Goal: Check status: Check status

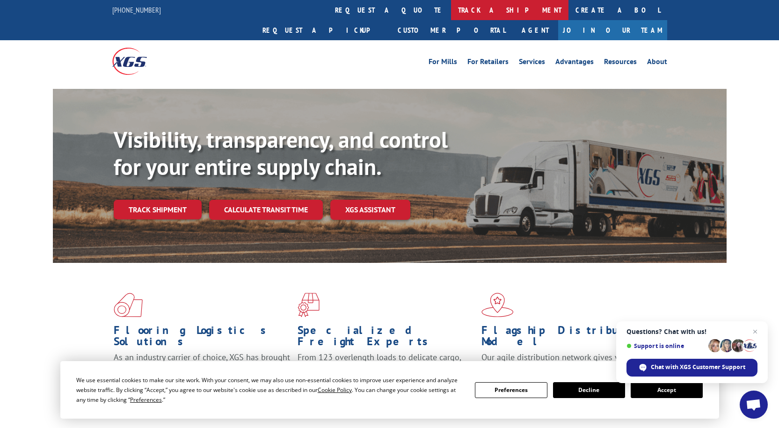
click at [451, 7] on link "track a shipment" at bounding box center [509, 10] width 117 height 20
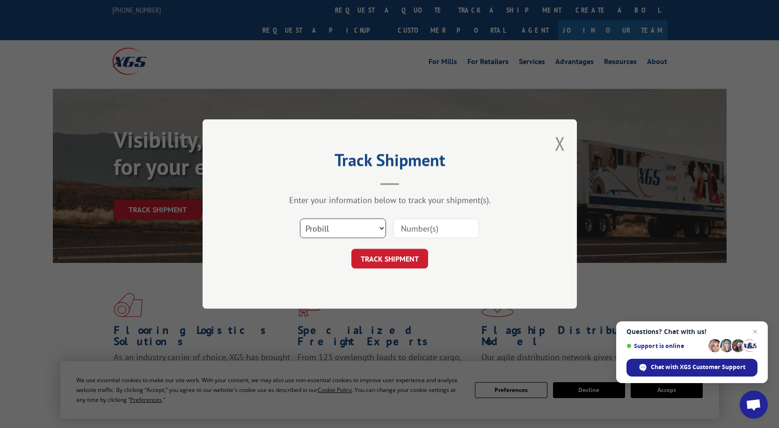
click at [371, 220] on select "Select category... Probill BOL PO" at bounding box center [343, 229] width 86 height 20
select select "po"
click at [300, 219] on select "Select category... Probill BOL PO" at bounding box center [343, 229] width 86 height 20
click at [430, 223] on input at bounding box center [436, 229] width 86 height 20
drag, startPoint x: 429, startPoint y: 212, endPoint x: 415, endPoint y: 230, distance: 23.3
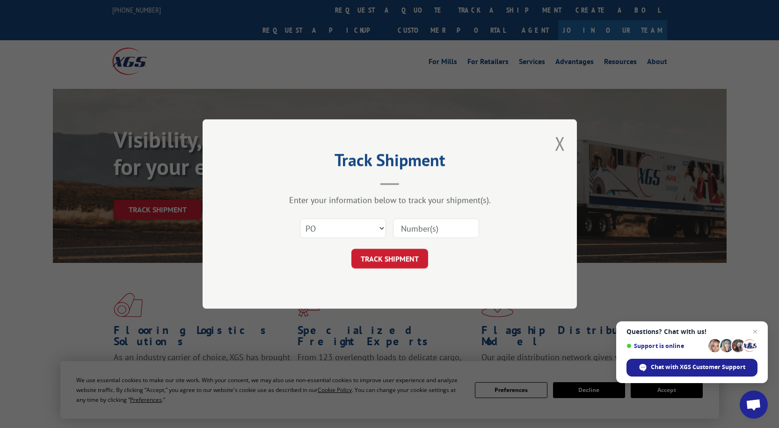
paste input "01533061"
type input "01533061"
drag, startPoint x: 375, startPoint y: 258, endPoint x: 381, endPoint y: 258, distance: 6.1
click at [381, 258] on button "TRACK SHIPMENT" at bounding box center [389, 259] width 77 height 20
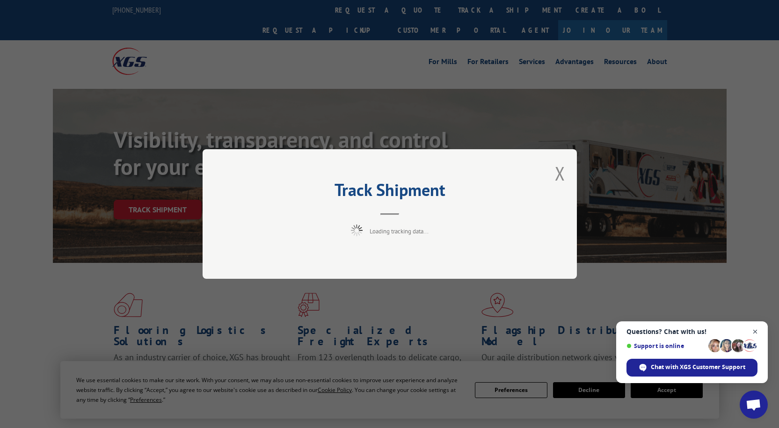
click at [755, 332] on span "Open chat" at bounding box center [756, 332] width 12 height 12
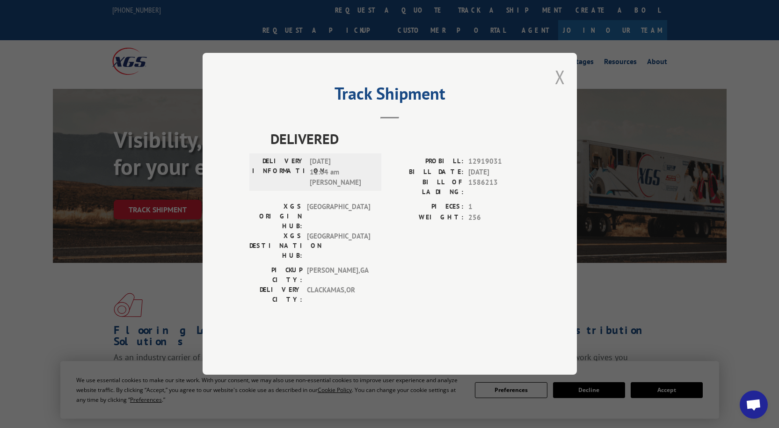
click at [558, 89] on button "Close modal" at bounding box center [560, 77] width 10 height 25
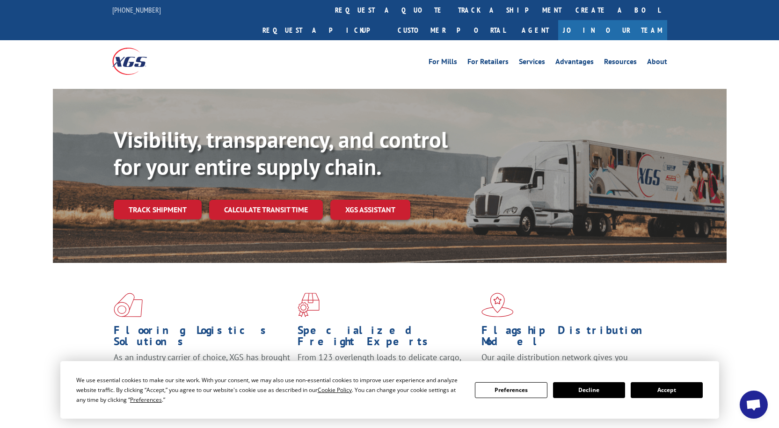
click at [672, 393] on button "Accept" at bounding box center [667, 390] width 72 height 16
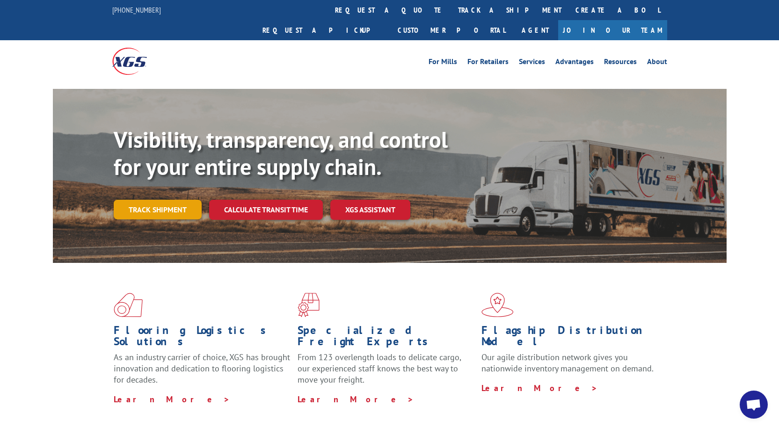
click at [140, 200] on link "Track shipment" at bounding box center [158, 210] width 88 height 20
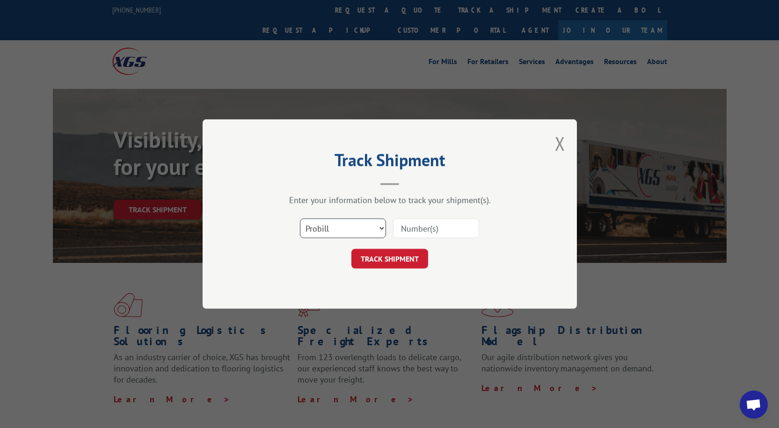
click at [344, 226] on select "Select category... Probill BOL PO" at bounding box center [343, 229] width 86 height 20
click at [423, 230] on input at bounding box center [436, 229] width 86 height 20
paste input "6010658"
type input "6010658"
drag, startPoint x: 399, startPoint y: 257, endPoint x: 393, endPoint y: 256, distance: 5.7
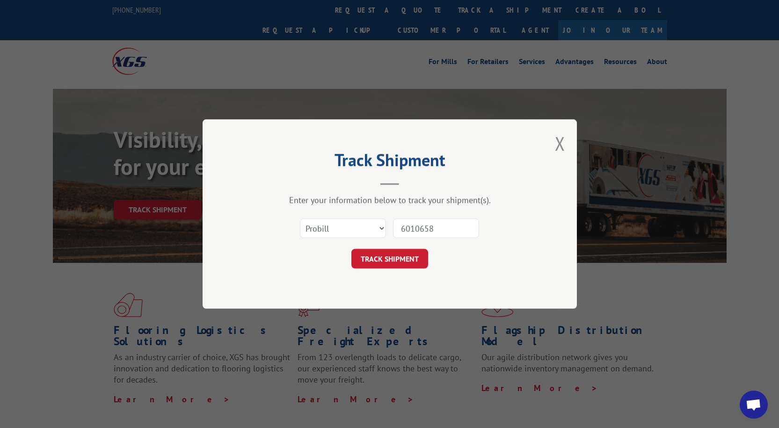
click at [398, 257] on button "TRACK SHIPMENT" at bounding box center [389, 259] width 77 height 20
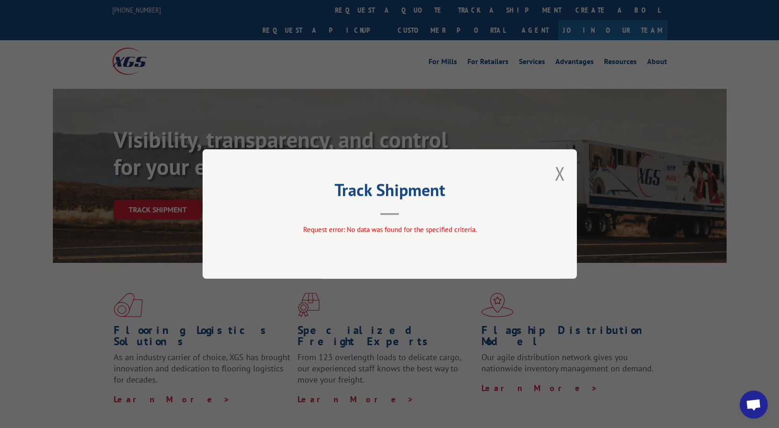
drag, startPoint x: 560, startPoint y: 175, endPoint x: 511, endPoint y: 179, distance: 49.4
click at [559, 175] on button "Close modal" at bounding box center [560, 173] width 10 height 25
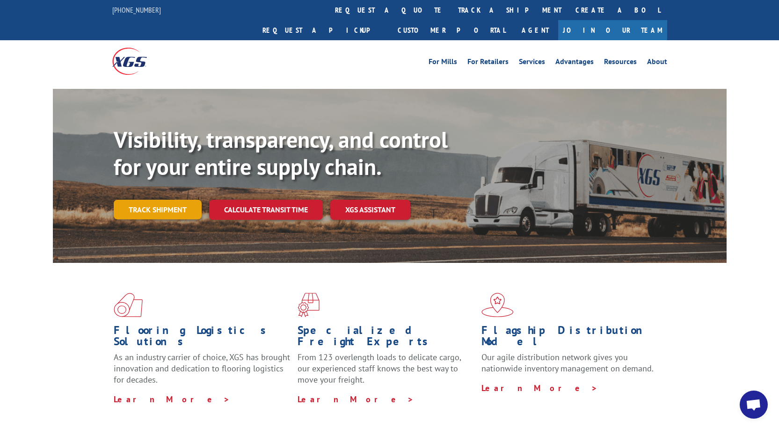
click at [159, 200] on link "Track shipment" at bounding box center [158, 210] width 88 height 20
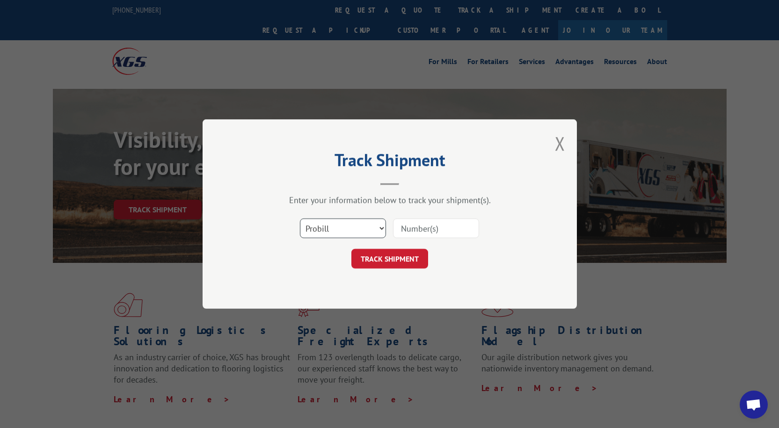
click at [374, 222] on select "Select category... Probill BOL PO" at bounding box center [343, 229] width 86 height 20
select select "bol"
click at [300, 219] on select "Select category... Probill BOL PO" at bounding box center [343, 229] width 86 height 20
click at [412, 230] on input at bounding box center [436, 229] width 86 height 20
paste input "6010658"
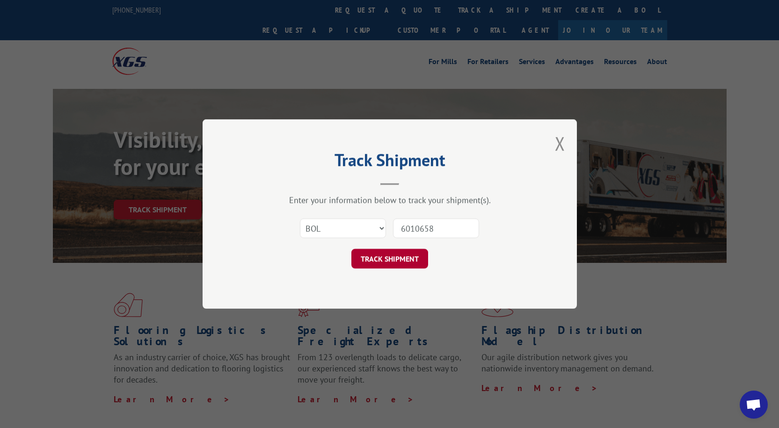
type input "6010658"
click at [400, 255] on button "TRACK SHIPMENT" at bounding box center [389, 259] width 77 height 20
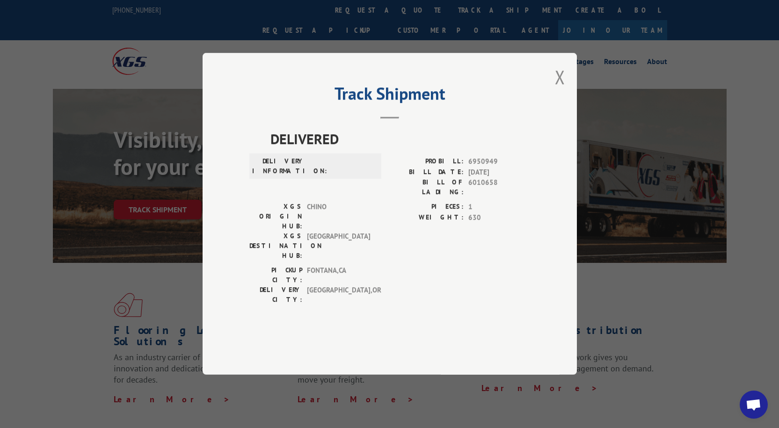
click at [550, 104] on div "Track Shipment DELIVERED DELIVERY INFORMATION: PROBILL: 6950949 BILL DATE: [DAT…" at bounding box center [390, 214] width 374 height 322
click at [559, 89] on button "Close modal" at bounding box center [560, 77] width 10 height 25
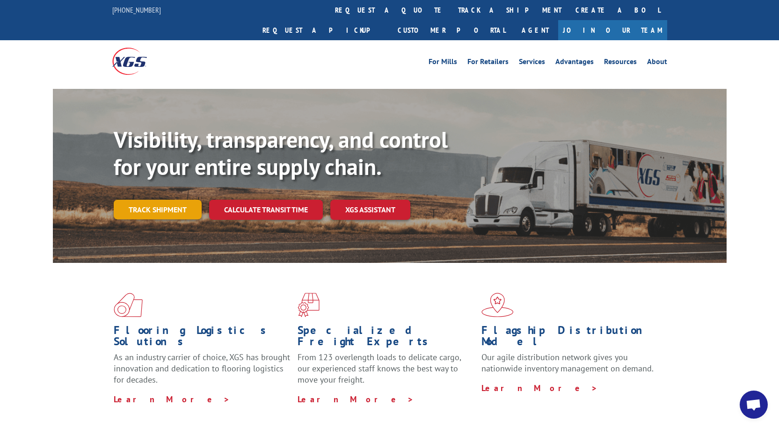
click at [156, 200] on link "Track shipment" at bounding box center [158, 210] width 88 height 20
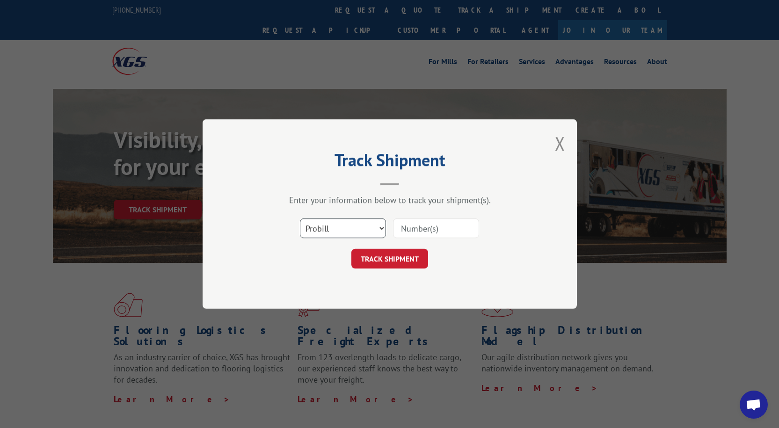
click at [317, 228] on select "Select category... Probill BOL PO" at bounding box center [343, 229] width 86 height 20
click at [300, 219] on select "Select category... Probill BOL PO" at bounding box center [343, 229] width 86 height 20
click at [446, 228] on input at bounding box center [436, 229] width 86 height 20
paste input "17228435"
type input "17228435"
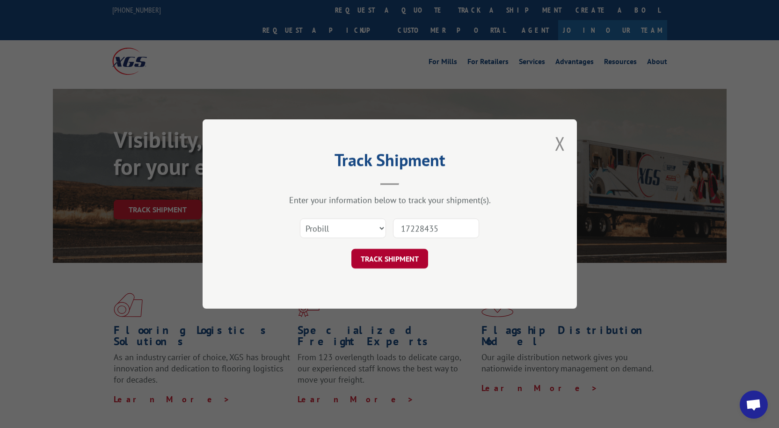
click at [388, 255] on button "TRACK SHIPMENT" at bounding box center [389, 259] width 77 height 20
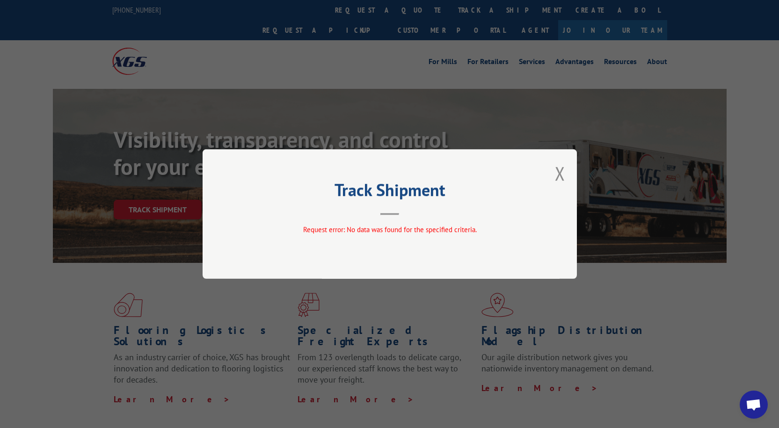
click at [564, 173] on button "Close modal" at bounding box center [560, 173] width 10 height 25
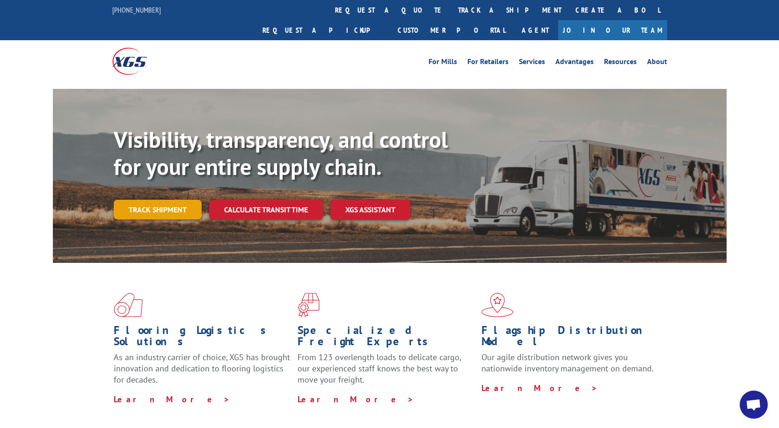
drag, startPoint x: 155, startPoint y: 190, endPoint x: 60, endPoint y: 88, distance: 139.8
click at [154, 200] on link "Track shipment" at bounding box center [158, 210] width 88 height 20
